Goal: Task Accomplishment & Management: Use online tool/utility

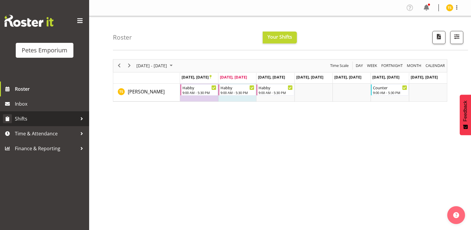
click at [48, 124] on link "Shifts" at bounding box center [44, 118] width 89 height 15
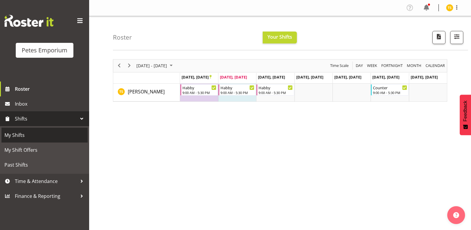
click at [39, 135] on span "My Shifts" at bounding box center [44, 134] width 80 height 9
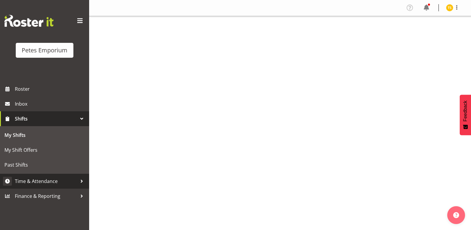
click at [32, 180] on span "Time & Attendance" at bounding box center [46, 180] width 62 height 9
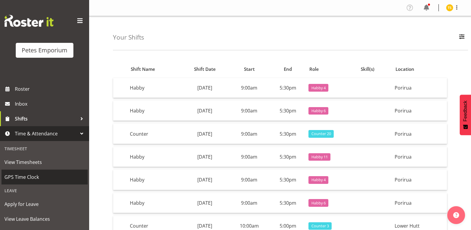
click at [23, 180] on span "GPS Time Clock" at bounding box center [44, 176] width 80 height 9
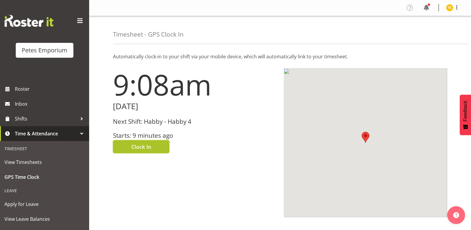
click at [136, 147] on span "Clock In" at bounding box center [141, 147] width 20 height 8
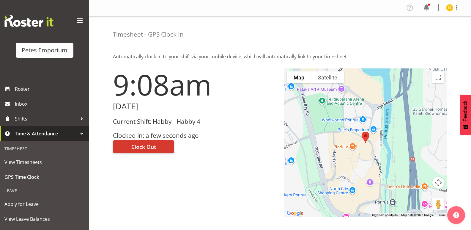
click at [450, 5] on img at bounding box center [449, 7] width 7 height 7
click at [431, 31] on link "Log Out" at bounding box center [431, 31] width 57 height 11
